Goal: Information Seeking & Learning: Learn about a topic

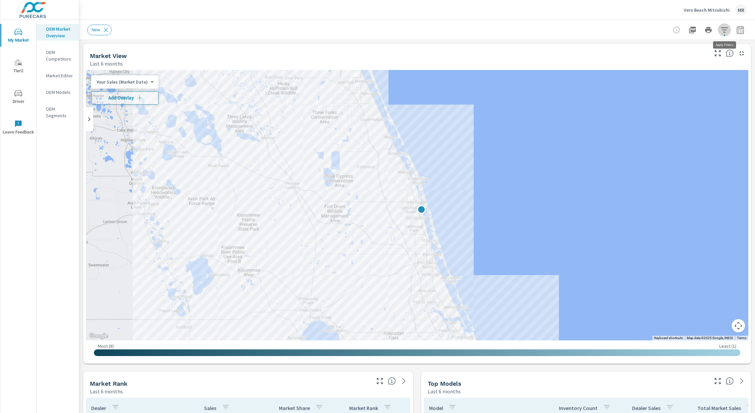
click at [724, 33] on icon "button" at bounding box center [725, 30] width 8 height 8
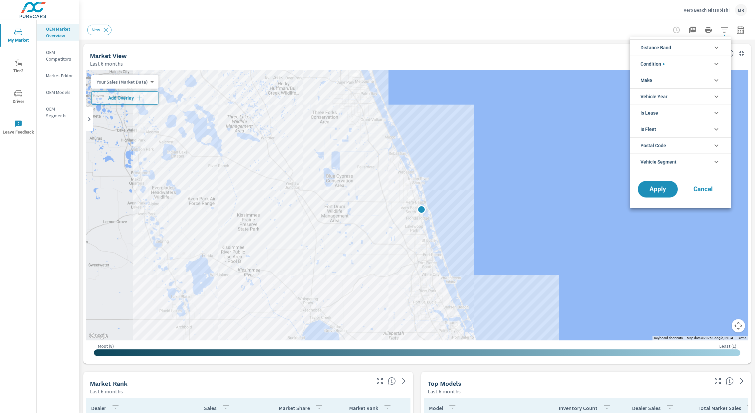
click at [740, 31] on div at bounding box center [377, 206] width 755 height 413
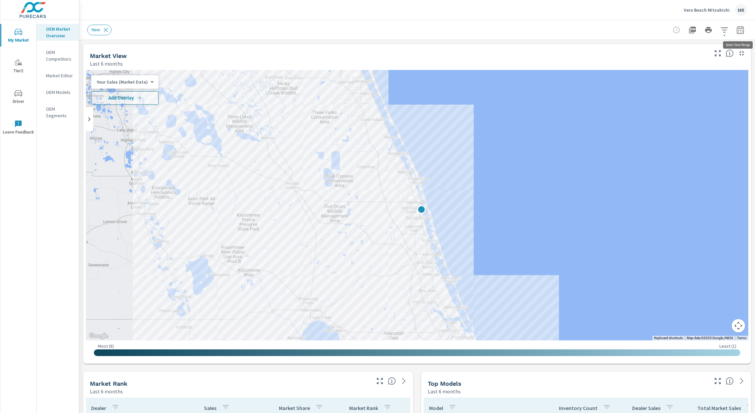
click at [740, 31] on icon "button" at bounding box center [741, 30] width 8 height 8
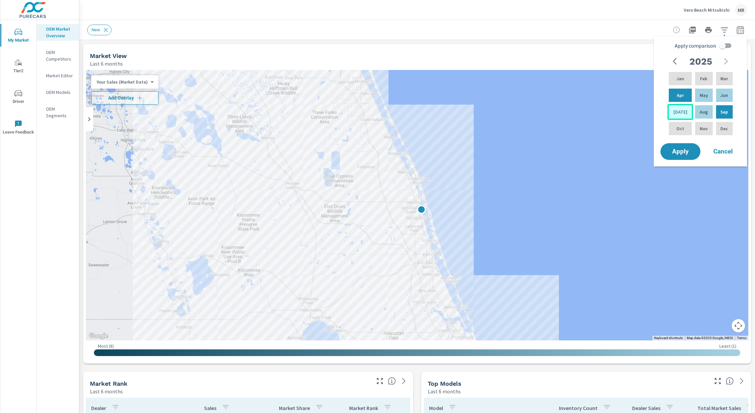
click at [681, 113] on p "Jul" at bounding box center [681, 112] width 14 height 7
click at [719, 94] on div "Jun" at bounding box center [724, 95] width 19 height 16
click at [705, 94] on div "May" at bounding box center [704, 95] width 20 height 16
click at [680, 111] on p "Jul" at bounding box center [681, 112] width 14 height 7
click at [724, 49] on input "Apply comparison" at bounding box center [723, 45] width 38 height 13
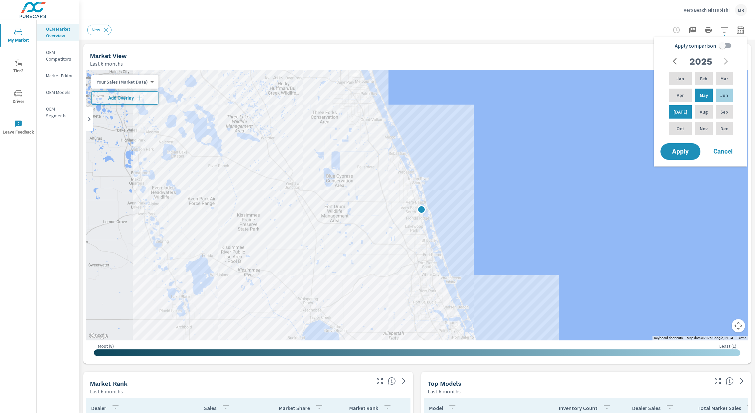
checkbox input "true"
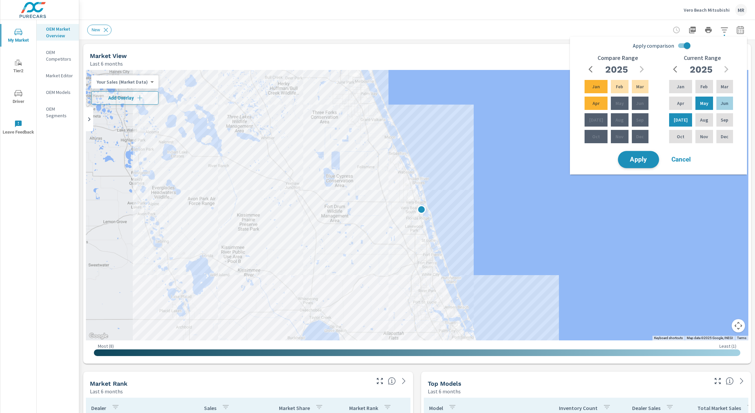
click at [638, 163] on button "Apply" at bounding box center [638, 159] width 41 height 17
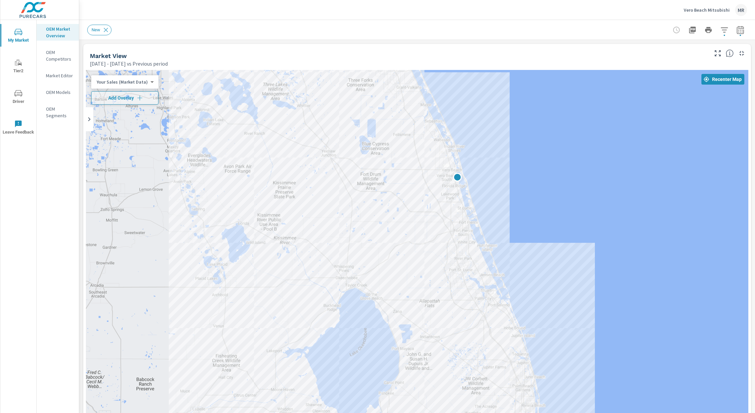
drag, startPoint x: 382, startPoint y: 316, endPoint x: 418, endPoint y: 231, distance: 92.7
click at [418, 231] on div at bounding box center [417, 255] width 663 height 370
click at [137, 102] on button "Add Overlay" at bounding box center [124, 97] width 67 height 13
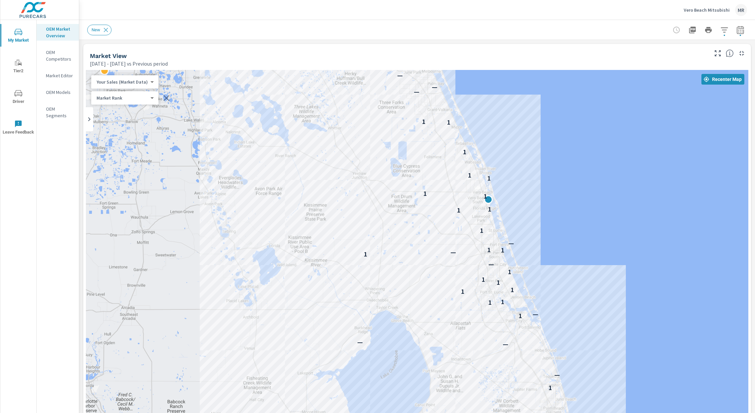
drag, startPoint x: 578, startPoint y: 183, endPoint x: 610, endPoint y: 206, distance: 39.0
click at [610, 206] on div "— 1 — — — 1 — 1 1 1 1 1 1 1 — 1 — 1 1 — 1 1 1 1 1 1 1 1 1 1 — — — — — — 1 — — —…" at bounding box center [417, 255] width 663 height 370
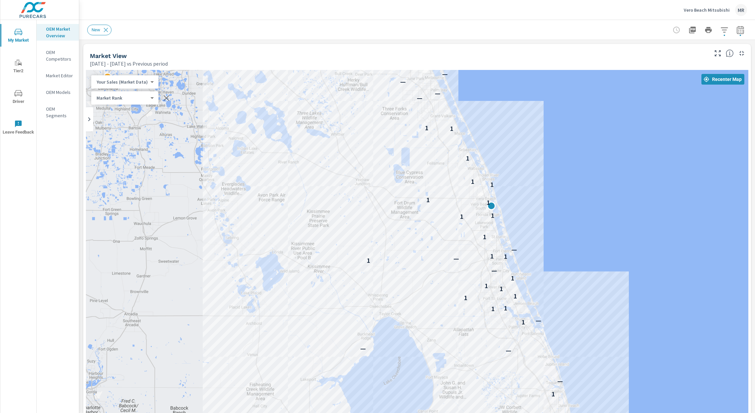
drag, startPoint x: 611, startPoint y: 206, endPoint x: 614, endPoint y: 214, distance: 8.0
click at [614, 214] on div "— 1 — — — 1 — 1 1 1 1 1 1 1 — 1 — 1 1 — 1 1 1 1 1 1 1 1 1 1 — — — — — — 1 — — —…" at bounding box center [417, 255] width 663 height 370
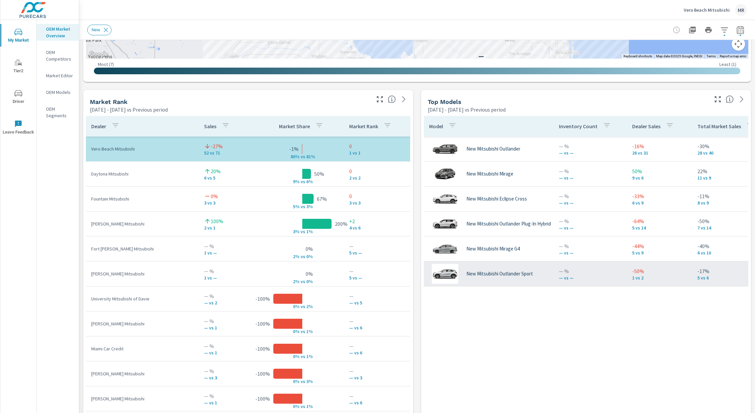
click at [515, 272] on p "New Mitsubishi Outlander Sport" at bounding box center [500, 274] width 67 height 6
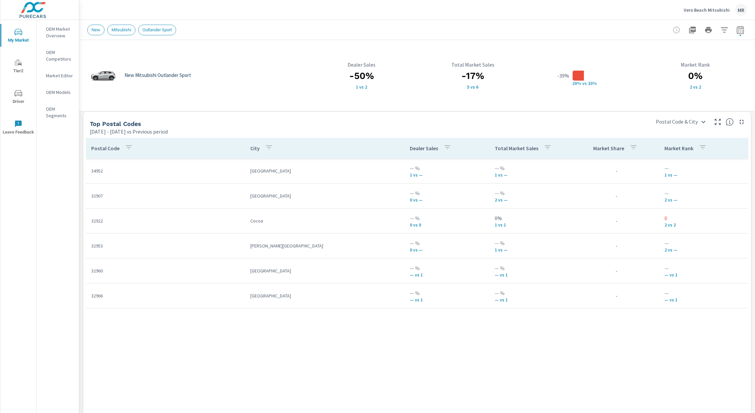
scroll to position [430, 0]
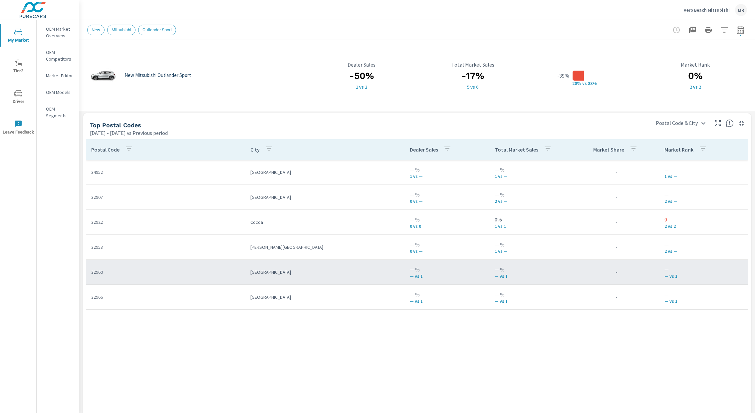
click at [113, 265] on td "32960" at bounding box center [165, 271] width 159 height 17
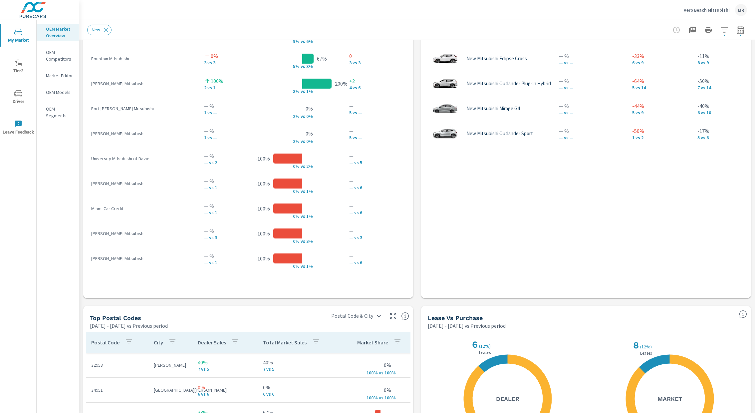
scroll to position [436, 0]
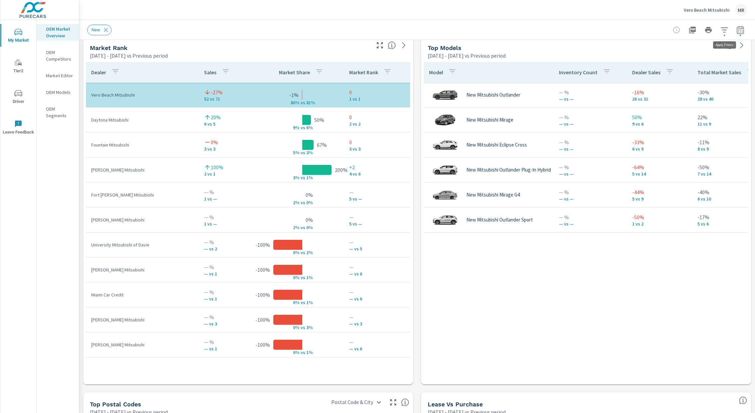
click at [729, 31] on button "button" at bounding box center [724, 29] width 13 height 13
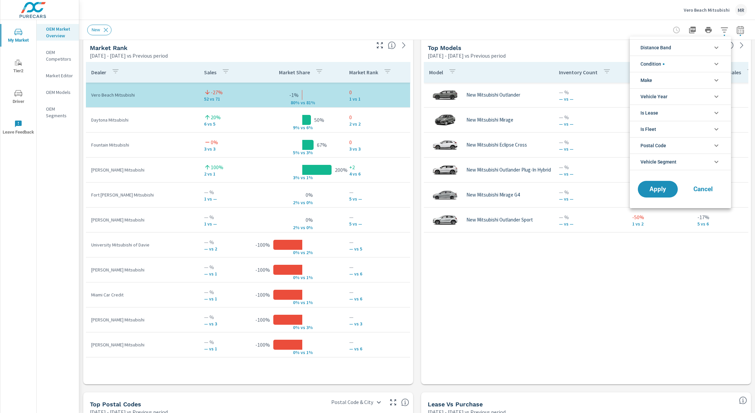
click at [705, 164] on li "Vehicle Segment" at bounding box center [680, 162] width 101 height 17
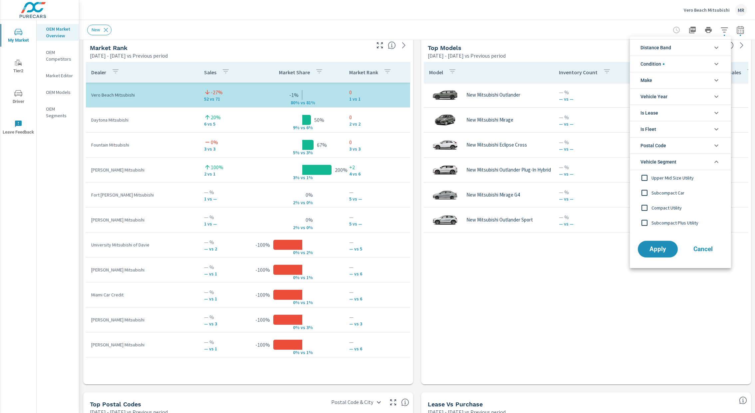
click at [647, 176] on input "filter options" at bounding box center [645, 178] width 14 height 14
click at [656, 249] on span "Apply" at bounding box center [658, 249] width 27 height 6
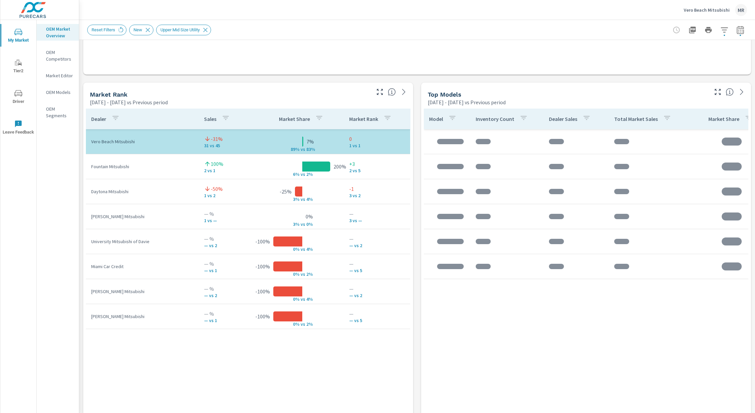
scroll to position [390, 0]
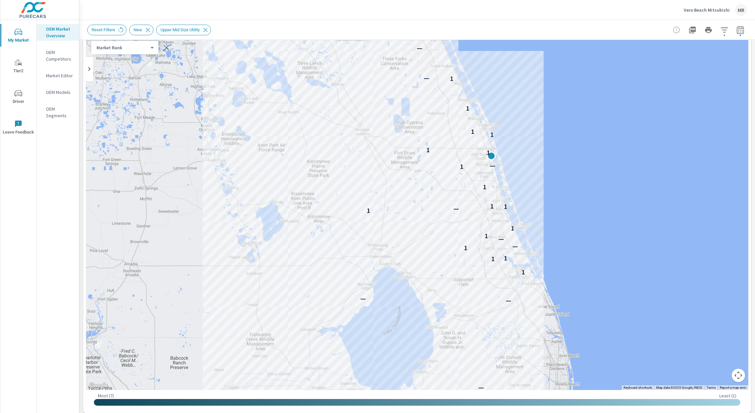
scroll to position [32, 0]
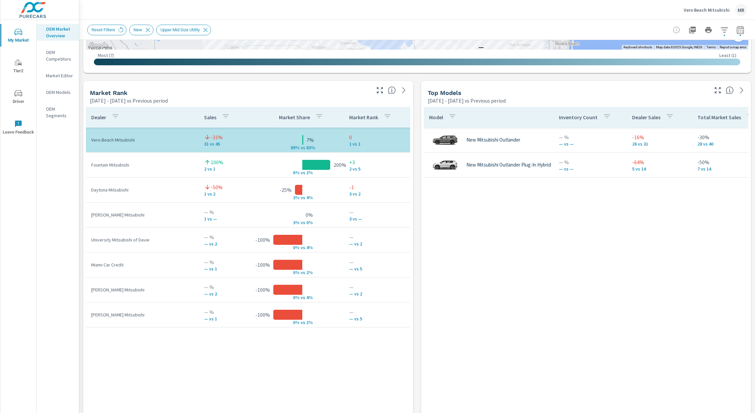
scroll to position [390, 0]
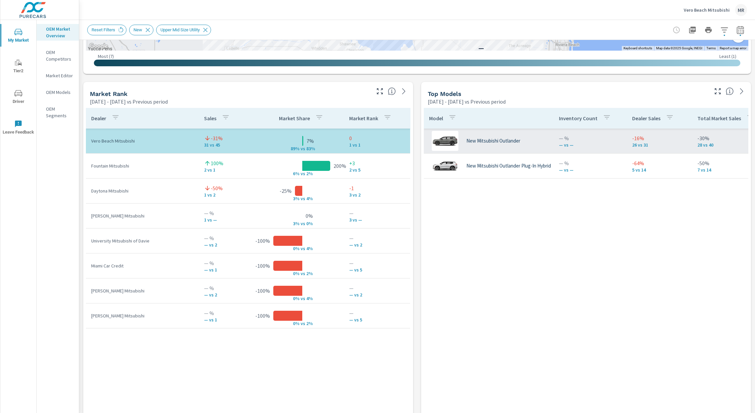
click at [489, 140] on p "New Mitsubishi Outlander" at bounding box center [494, 141] width 54 height 6
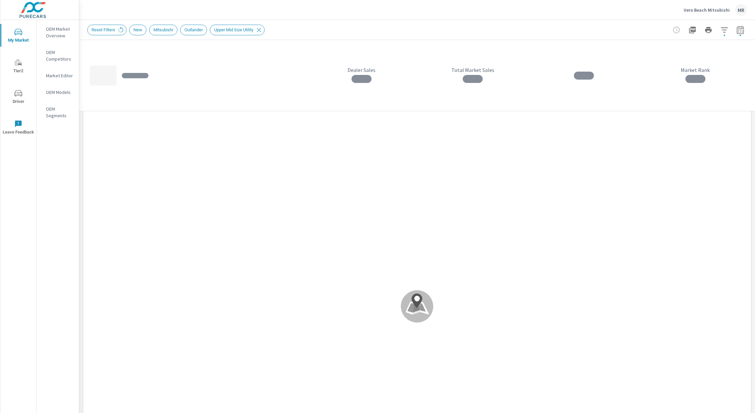
scroll to position [31, 0]
click at [165, 30] on span "Mitsubishi" at bounding box center [164, 29] width 28 height 5
click at [177, 30] on span "Mitsubishi" at bounding box center [164, 29] width 28 height 5
click at [176, 29] on span "Mitsubishi" at bounding box center [164, 29] width 28 height 5
click at [205, 31] on span "Outlander" at bounding box center [194, 29] width 26 height 5
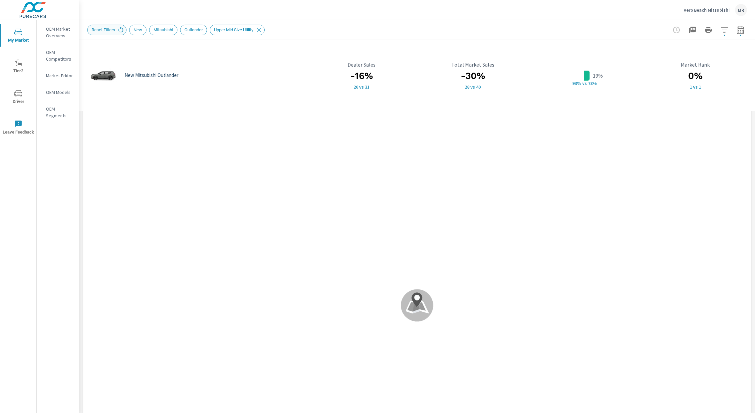
click at [120, 26] on icon at bounding box center [120, 29] width 7 height 7
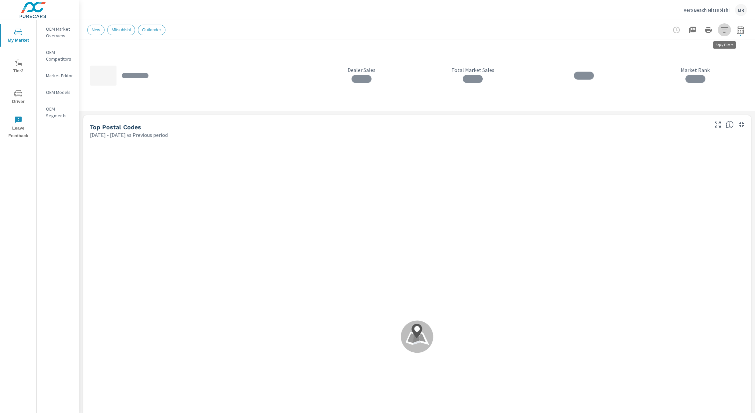
click at [725, 32] on icon "button" at bounding box center [724, 29] width 7 height 5
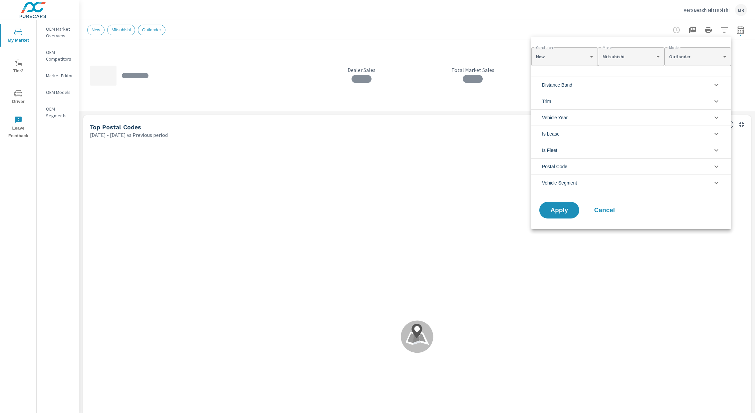
click at [581, 59] on body "My Market Tier2 Driver Leave Feedback OEM Market Overview OEM Competitors Marke…" at bounding box center [377, 206] width 755 height 413
click at [581, 59] on li "New" at bounding box center [565, 56] width 67 height 11
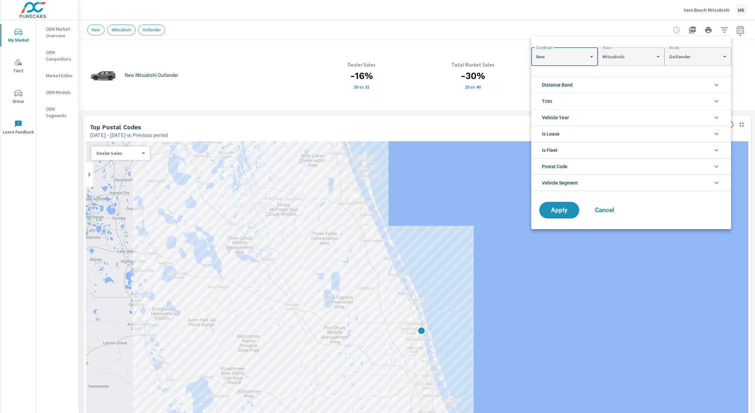
click at [625, 55] on body "My Market Tier2 Driver Leave Feedback OEM Market Overview OEM Competitors Marke…" at bounding box center [377, 206] width 755 height 413
click at [625, 55] on li "Mitsubishi" at bounding box center [631, 56] width 67 height 11
click at [79, 215] on div at bounding box center [377, 206] width 755 height 413
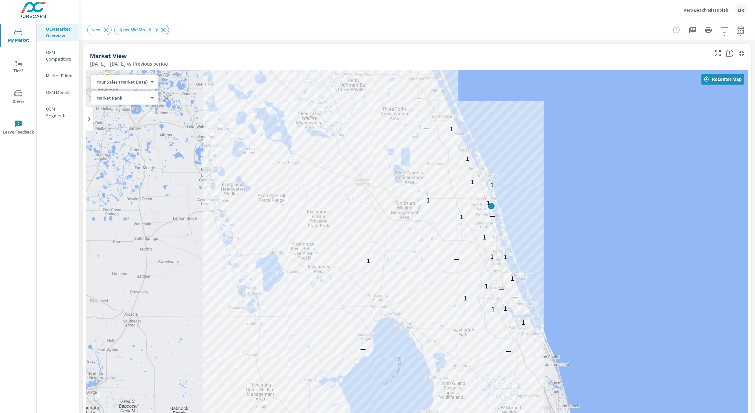
click at [167, 29] on icon at bounding box center [163, 29] width 7 height 7
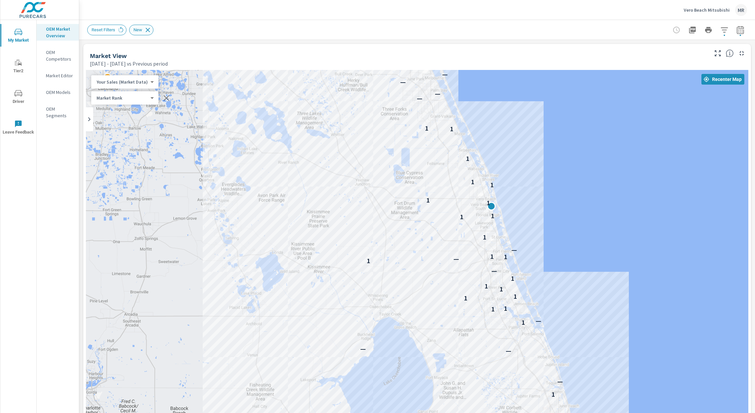
click at [150, 31] on icon at bounding box center [147, 29] width 7 height 7
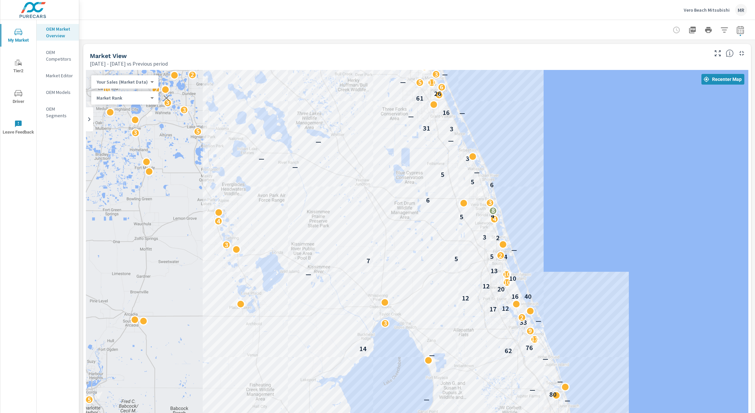
click at [11, 31] on span "My Market" at bounding box center [18, 36] width 32 height 16
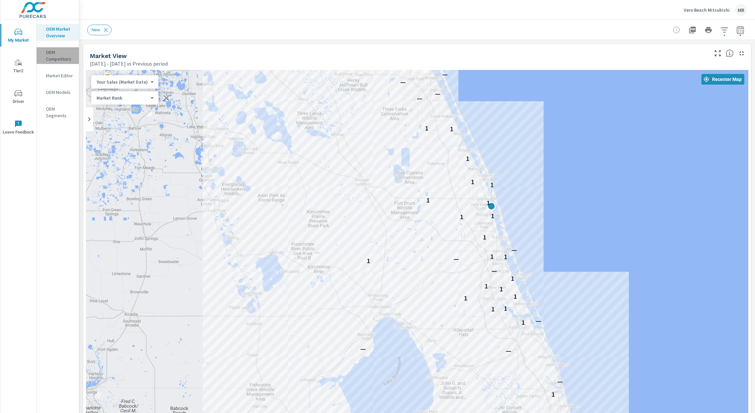
click at [56, 52] on p "OEM Competitors" at bounding box center [60, 55] width 28 height 13
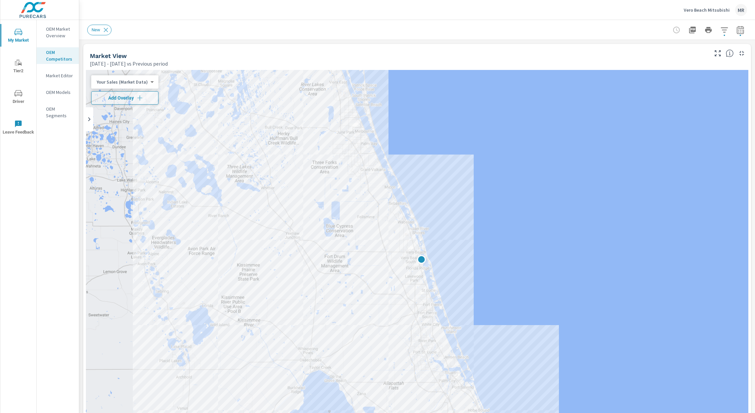
click at [66, 77] on p "Market Editor" at bounding box center [60, 75] width 28 height 7
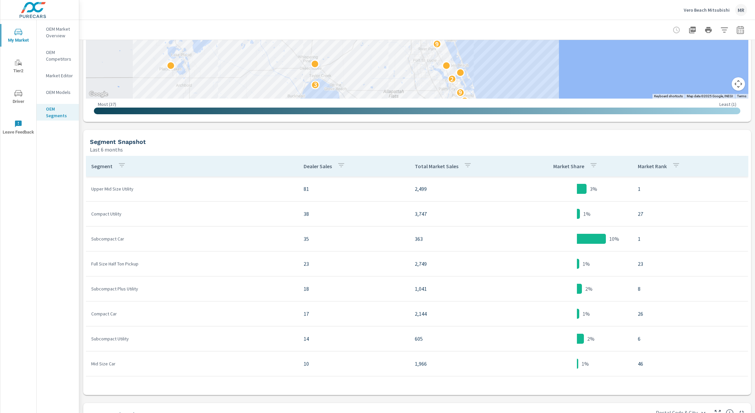
scroll to position [299, 0]
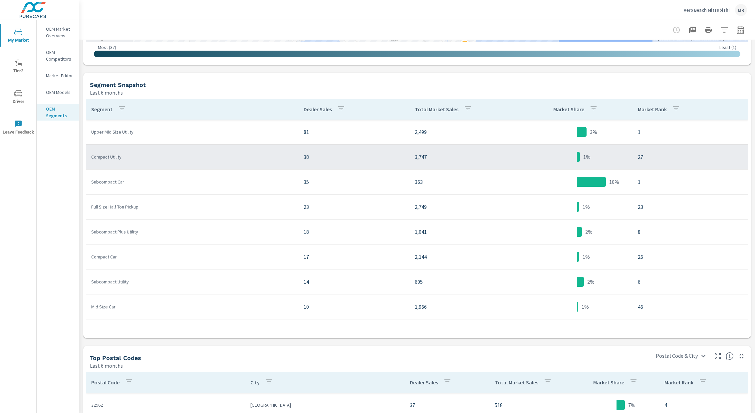
click at [138, 159] on p "Compact Utility" at bounding box center [192, 157] width 202 height 7
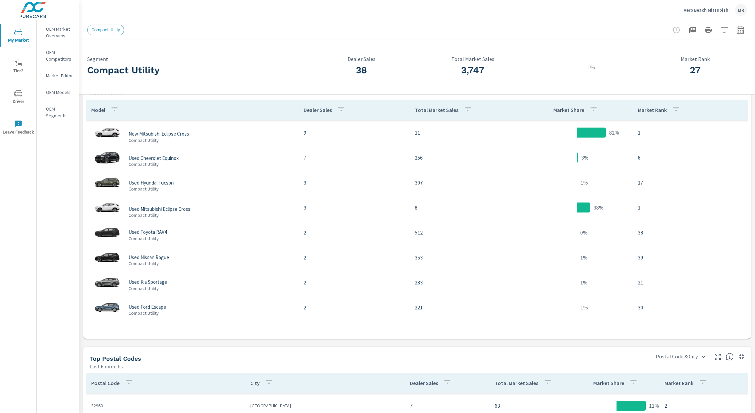
scroll to position [352, 0]
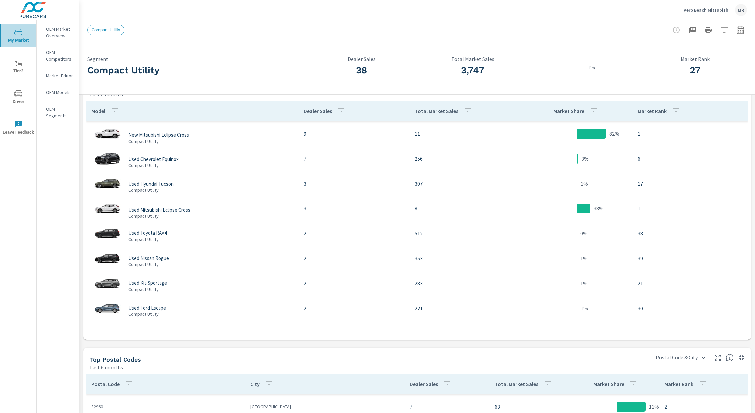
click at [20, 35] on icon "nav menu" at bounding box center [18, 32] width 8 height 8
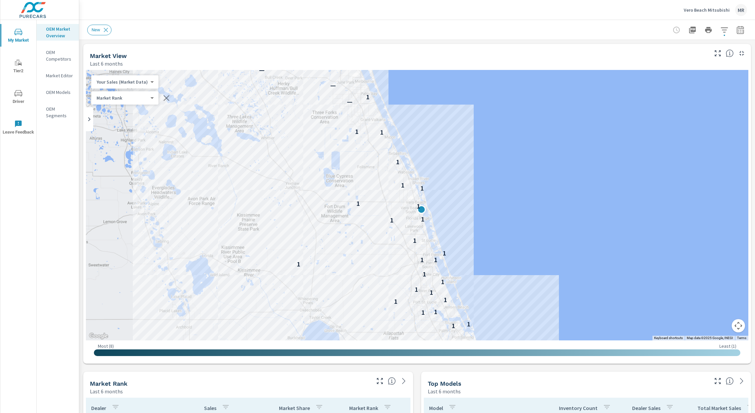
click at [55, 57] on p "OEM Competitors" at bounding box center [60, 55] width 28 height 13
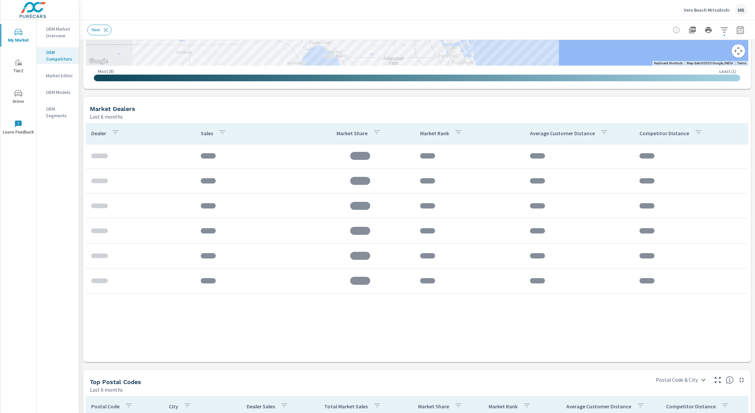
scroll to position [362, 0]
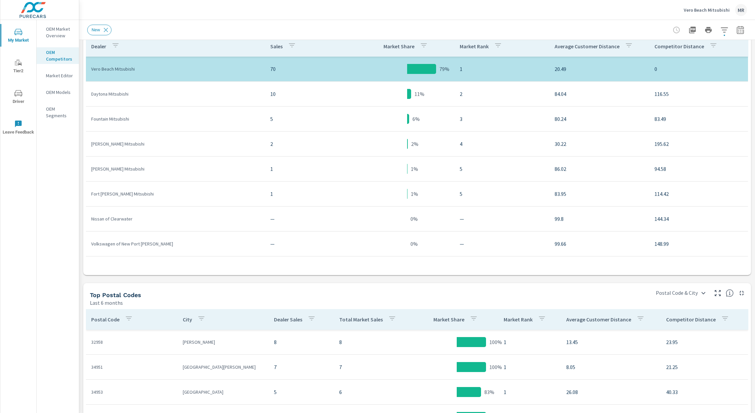
click at [65, 90] on p "OEM Models" at bounding box center [60, 92] width 28 height 7
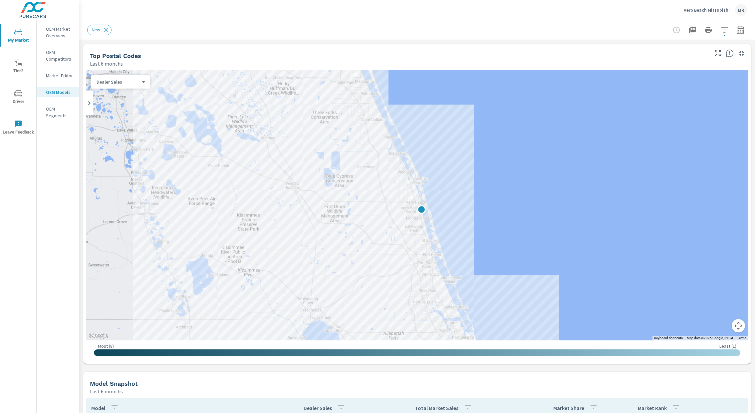
click at [18, 98] on span "Driver" at bounding box center [18, 97] width 32 height 16
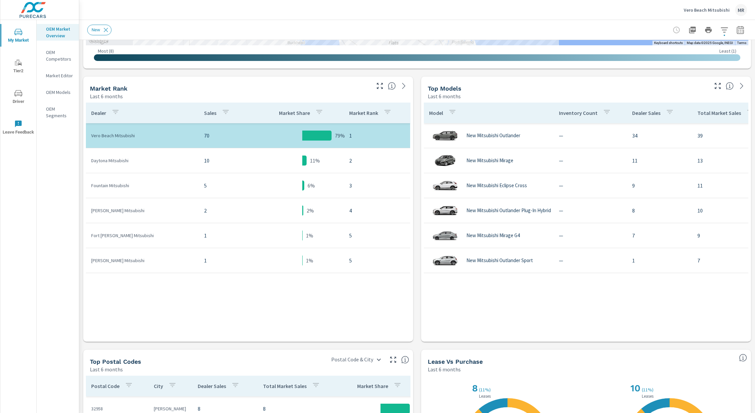
scroll to position [292, 0]
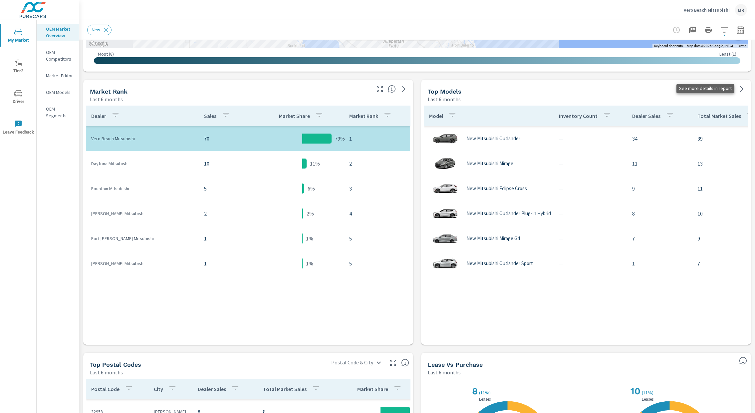
click at [742, 87] on icon at bounding box center [742, 89] width 8 height 8
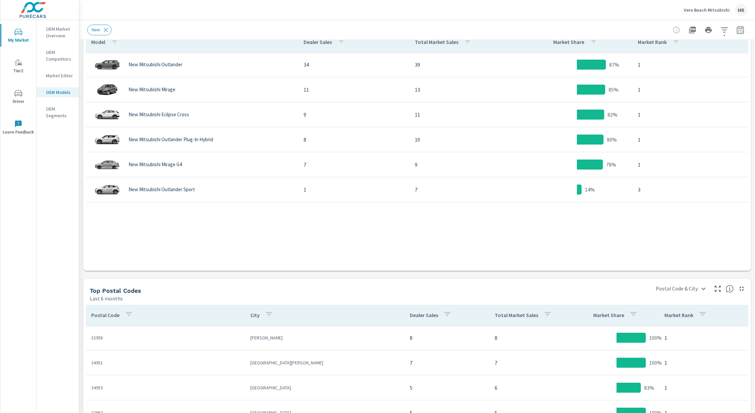
scroll to position [381, 0]
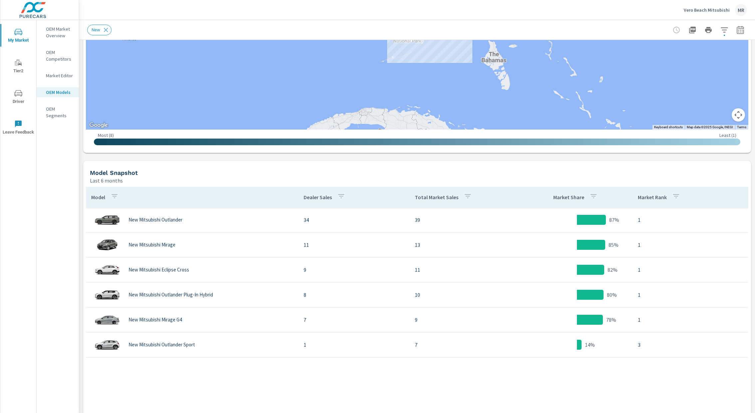
scroll to position [254, 0]
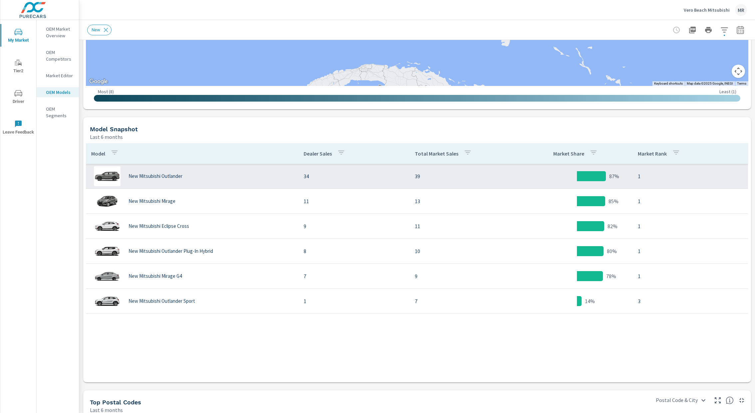
click at [151, 180] on div "New Mitsubishi Outlander" at bounding box center [192, 176] width 202 height 20
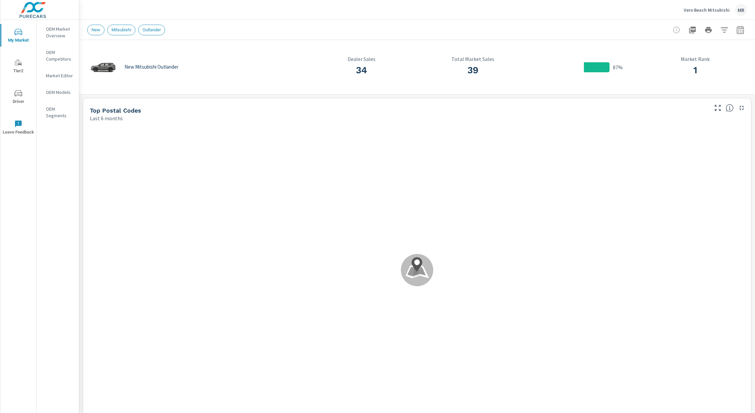
scroll to position [369, 0]
